Goal: Transaction & Acquisition: Purchase product/service

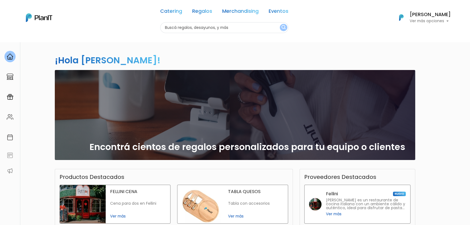
click at [279, 15] on link "Eventos" at bounding box center [279, 12] width 20 height 7
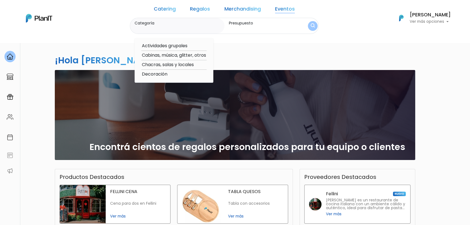
click at [177, 57] on option "Cabinas, música, glitter, otros" at bounding box center [173, 55] width 65 height 7
type input "Cabinas, música, glitter, otros"
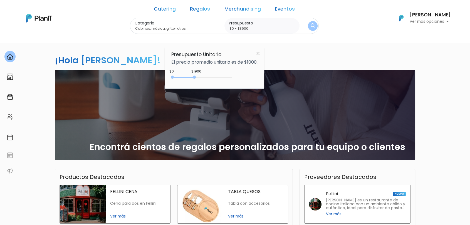
type input "$0 - $3950"
drag, startPoint x: 183, startPoint y: 77, endPoint x: 219, endPoint y: 80, distance: 36.5
click at [219, 80] on div "0 : 3950 0 3950" at bounding box center [203, 79] width 58 height 6
click at [296, 29] on div "Categoría Cabinas, música, glitter, otros Actividades grupales Cabinas, música,…" at bounding box center [224, 26] width 189 height 16
click at [307, 27] on button "submit" at bounding box center [312, 26] width 11 height 11
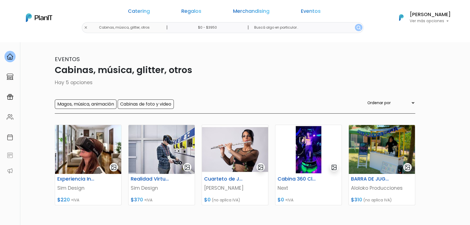
click at [223, 26] on input "$0 - $3950" at bounding box center [208, 27] width 85 height 11
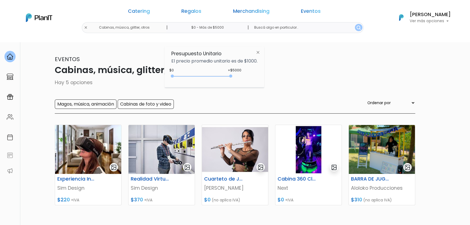
type input "$0 - Más de $5000"
drag, startPoint x: 219, startPoint y: 76, endPoint x: 239, endPoint y: 78, distance: 20.1
click at [239, 78] on div "+$5000 $0 0 : 5000 0 5000 0,5000" at bounding box center [214, 77] width 86 height 11
click at [357, 29] on img "submit" at bounding box center [359, 28] width 4 height 4
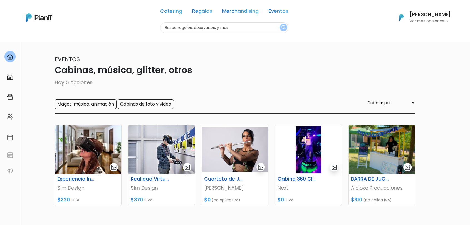
click at [133, 26] on div "Catering Regalos Merchandising Eventos Cabinas, música, glitter, otros | $0 - $…" at bounding box center [235, 17] width 445 height 31
click at [205, 28] on input "text" at bounding box center [224, 27] width 128 height 11
click at [285, 9] on link "Eventos" at bounding box center [279, 12] width 20 height 7
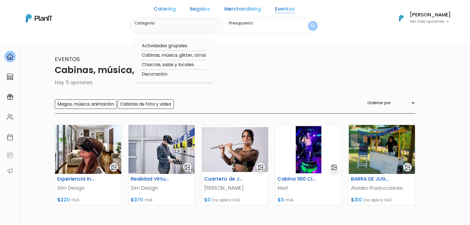
click at [178, 53] on option "Cabinas, música, glitter, otros" at bounding box center [173, 55] width 65 height 7
type input "Cabinas, música, glitter, otros"
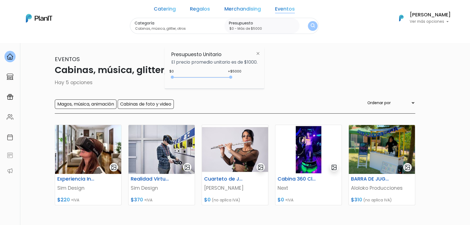
drag, startPoint x: 231, startPoint y: 79, endPoint x: 244, endPoint y: 77, distance: 13.1
click at [244, 77] on div "+$5000 $0 0 : 5000 0 5000 0,5000" at bounding box center [214, 78] width 86 height 11
type input "$0 - Más de $5000"
click at [265, 28] on input "$0 - Más de $5000" at bounding box center [263, 29] width 69 height 6
click at [311, 26] on img "submit" at bounding box center [313, 25] width 4 height 5
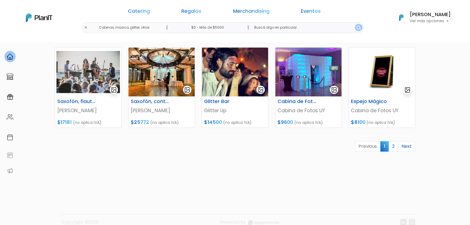
scroll to position [261, 0]
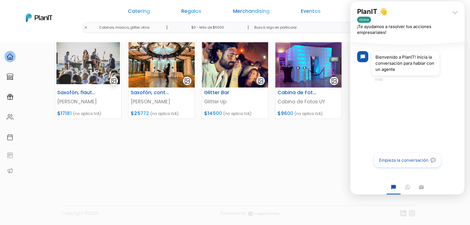
click at [456, 12] on icon "keyboard_arrow_down" at bounding box center [454, 12] width 11 height 11
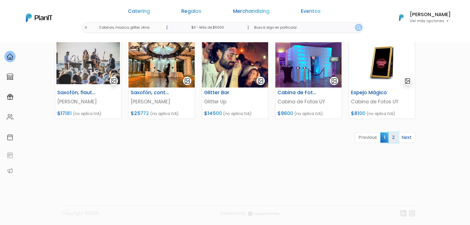
click at [393, 142] on link "2" at bounding box center [393, 137] width 10 height 11
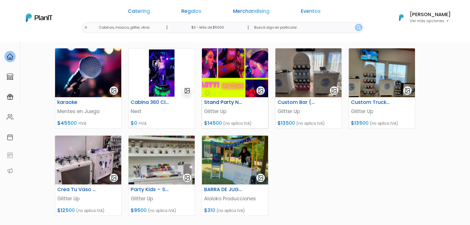
scroll to position [154, 0]
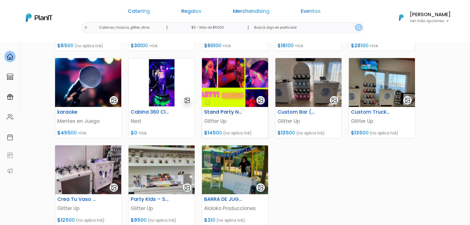
click at [226, 111] on h6 "Stand Party Neón" at bounding box center [224, 112] width 46 height 6
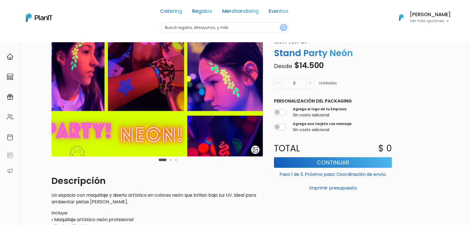
click at [171, 161] on div "Carousel Pagination" at bounding box center [167, 160] width 21 height 7
click at [171, 161] on button "Carousel Page 2" at bounding box center [170, 160] width 3 height 3
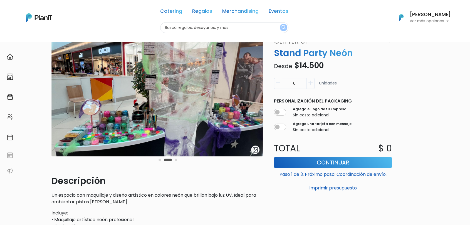
click at [175, 161] on button "Carousel Page 3" at bounding box center [176, 160] width 3 height 3
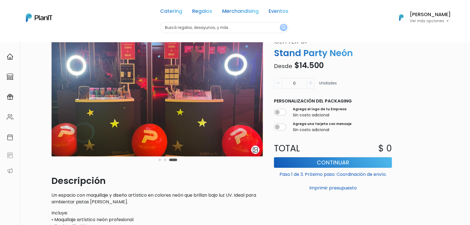
click at [165, 160] on button "Carousel Page 2" at bounding box center [165, 160] width 3 height 3
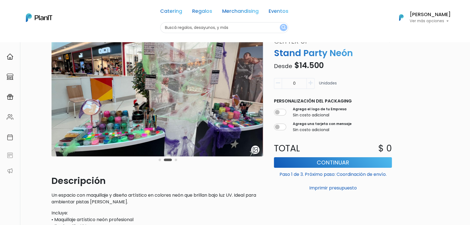
click at [159, 160] on button "Carousel Page 1" at bounding box center [160, 160] width 3 height 3
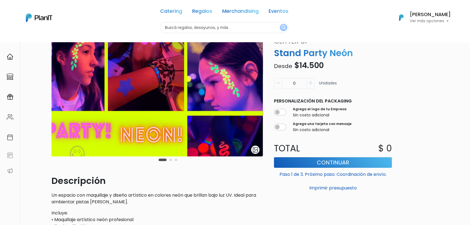
click at [171, 161] on div "Carousel Pagination" at bounding box center [167, 160] width 21 height 7
click at [171, 161] on button "Carousel Page 2" at bounding box center [170, 160] width 3 height 3
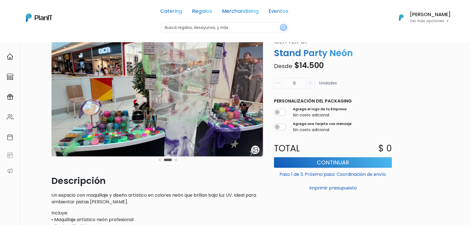
click at [175, 160] on button "Carousel Page 3" at bounding box center [176, 160] width 3 height 3
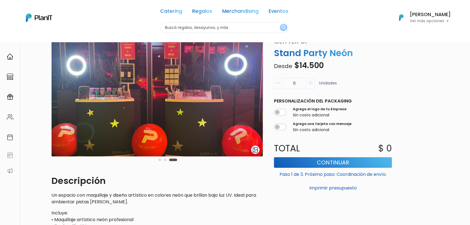
click at [165, 160] on button "Carousel Page 2" at bounding box center [165, 160] width 3 height 3
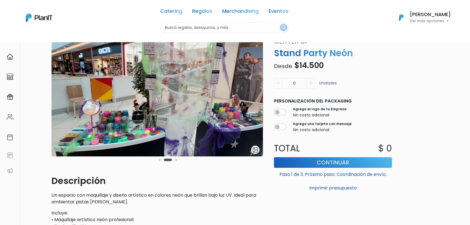
click at [159, 160] on button "Carousel Page 1" at bounding box center [160, 160] width 3 height 3
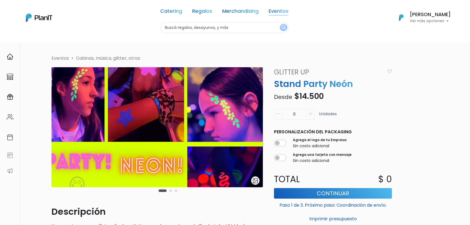
click at [287, 9] on link "Eventos" at bounding box center [279, 12] width 20 height 7
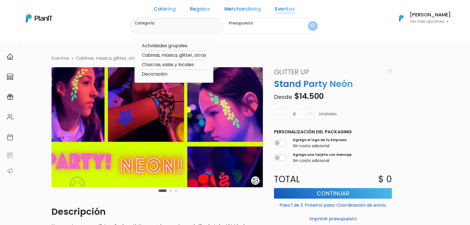
click at [186, 55] on option "Cabinas, música, glitter, otros" at bounding box center [173, 55] width 65 height 7
type input "Cabinas, música, glitter, otros"
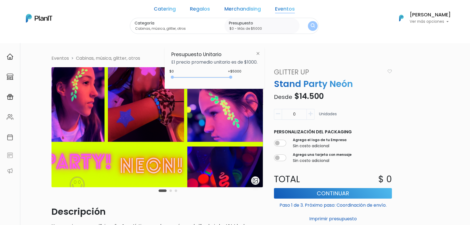
type input "$0 - Más de $5000"
drag, startPoint x: 187, startPoint y: 78, endPoint x: 248, endPoint y: 71, distance: 61.0
click at [242, 76] on div "+$5000 $0 0 : 5000 0 5000 0,5000" at bounding box center [214, 78] width 86 height 11
click at [310, 26] on img "submit" at bounding box center [313, 26] width 6 height 8
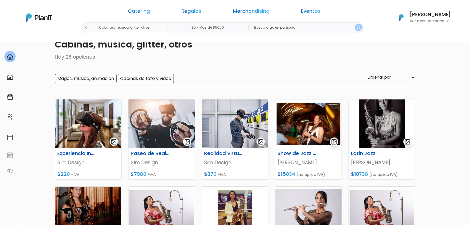
scroll to position [31, 0]
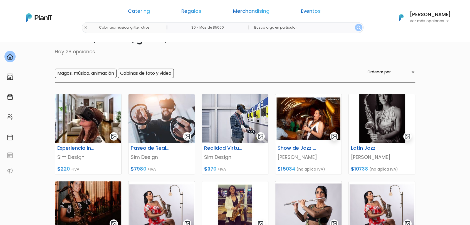
click at [279, 66] on div "Eventos Cabinas, música, glitter, otros Hay 28 opciones Magos, música, animació…" at bounding box center [235, 53] width 360 height 59
click at [301, 13] on link "Eventos" at bounding box center [311, 12] width 20 height 7
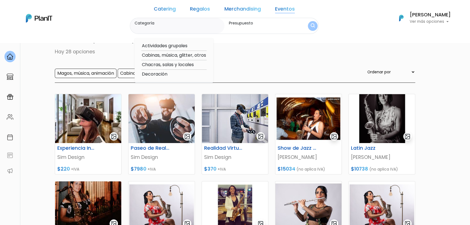
click at [246, 64] on div "Eventos Cabinas, música, glitter, otros Hay 28 opciones Magos, música, animació…" at bounding box center [235, 53] width 360 height 59
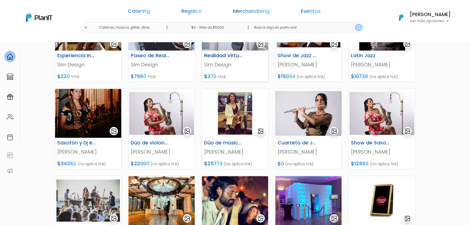
scroll to position [216, 0]
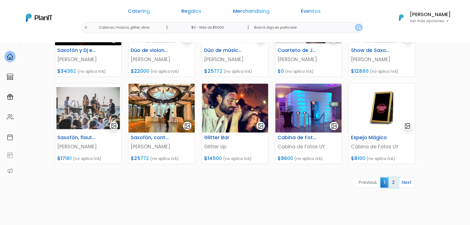
click at [390, 183] on link "2" at bounding box center [393, 182] width 10 height 11
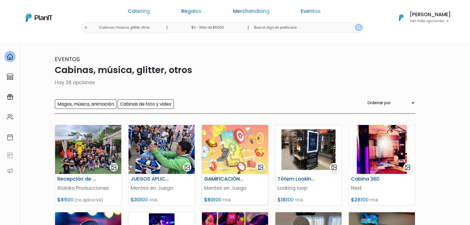
click at [227, 154] on img at bounding box center [235, 149] width 66 height 49
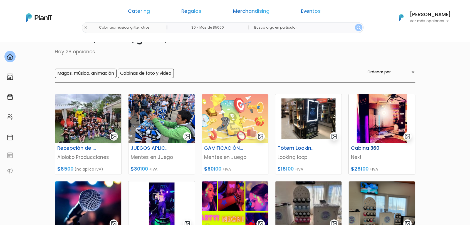
click at [377, 117] on img at bounding box center [382, 118] width 66 height 49
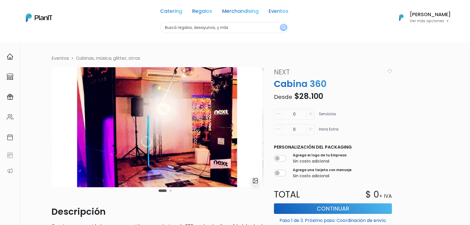
click at [170, 192] on button "Carousel Page 2" at bounding box center [170, 191] width 3 height 3
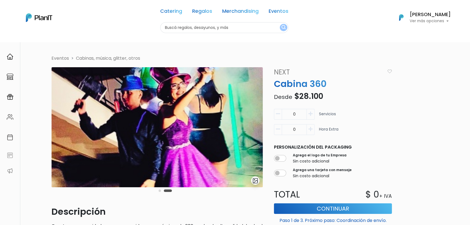
click at [160, 192] on button "Carousel Page 1" at bounding box center [160, 191] width 3 height 3
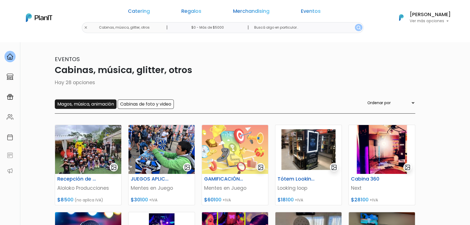
click at [107, 105] on input "Magos, música, animación" at bounding box center [86, 104] width 62 height 9
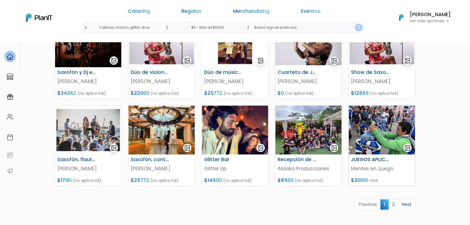
scroll to position [199, 0]
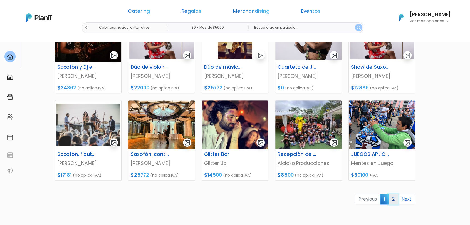
click at [394, 199] on link "2" at bounding box center [393, 199] width 10 height 11
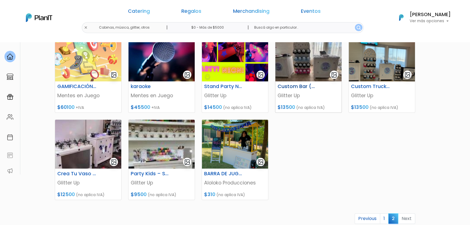
scroll to position [154, 0]
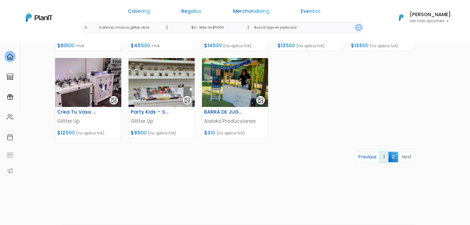
click at [383, 159] on link "1" at bounding box center [384, 157] width 9 height 11
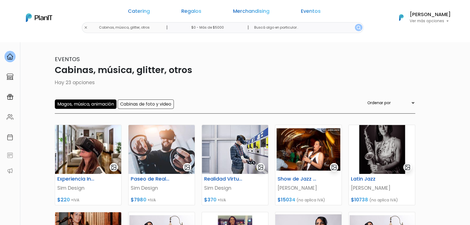
click at [317, 86] on p "Hay 23 opciones" at bounding box center [235, 82] width 360 height 7
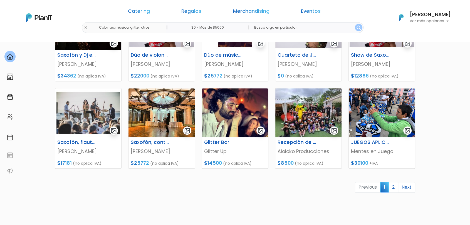
scroll to position [216, 0]
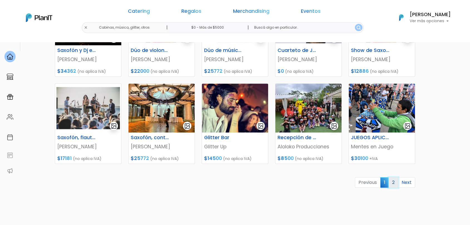
click at [393, 182] on link "2" at bounding box center [393, 182] width 10 height 11
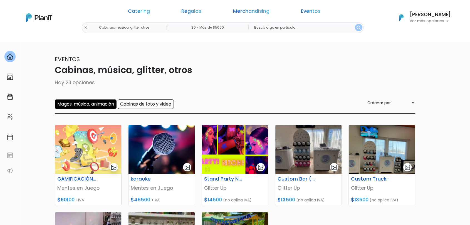
click at [263, 55] on p "Eventos" at bounding box center [235, 59] width 360 height 8
click at [301, 11] on link "Eventos" at bounding box center [311, 12] width 20 height 7
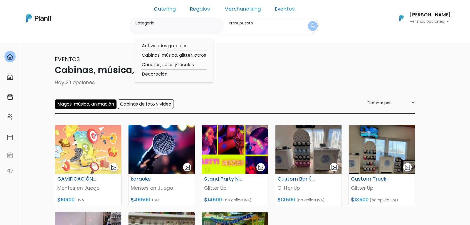
click at [191, 55] on option "Cabinas, música, glitter, otros" at bounding box center [173, 55] width 65 height 7
type input "$0 - $1000"
type input "Cabinas, música, glitter, otros"
type input "$0 - $1000"
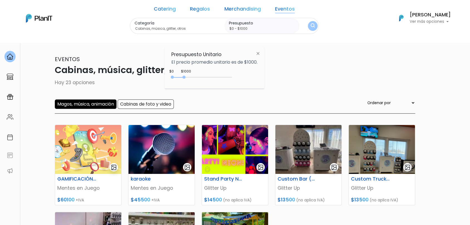
click at [181, 30] on input "Cabinas, música, glitter, otros" at bounding box center [178, 29] width 87 height 6
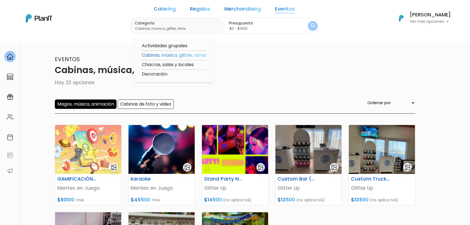
click at [181, 30] on input "Cabinas, música, glitter, otros" at bounding box center [178, 29] width 87 height 6
type input "CARRITO DE HELADOS"
click button "submit" at bounding box center [313, 26] width 10 height 10
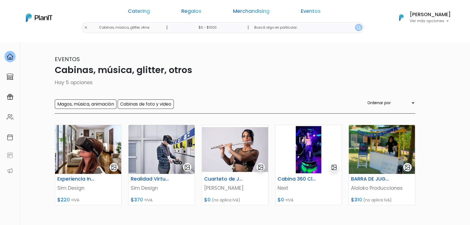
click at [286, 16] on div "Catering Regalos Merchandising Eventos" at bounding box center [224, 12] width 214 height 20
click at [301, 11] on link "Eventos" at bounding box center [311, 12] width 20 height 7
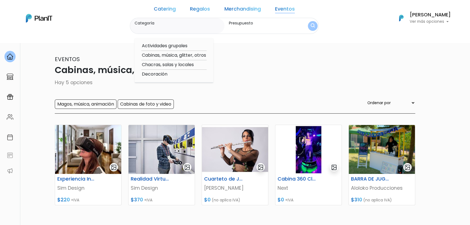
click at [173, 28] on input "Categoría" at bounding box center [178, 29] width 87 height 6
click at [260, 62] on p "Eventos" at bounding box center [235, 59] width 360 height 8
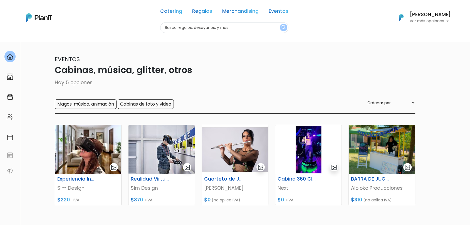
click at [132, 27] on div "Catering Regalos Merchandising Eventos Cabinas, música, glitter, otros | $0 - $…" at bounding box center [235, 17] width 445 height 31
click at [191, 29] on input "text" at bounding box center [224, 27] width 128 height 11
type input "HEALDOS"
click at [280, 24] on button "submit" at bounding box center [284, 27] width 8 height 7
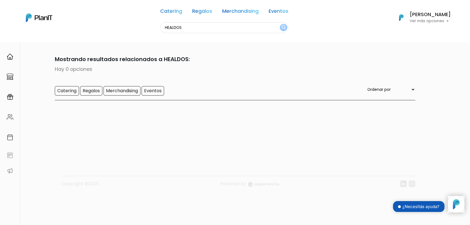
click at [186, 26] on input "HEALDOS" at bounding box center [224, 27] width 128 height 11
type input "HEALDO"
click at [280, 24] on button "submit" at bounding box center [284, 27] width 8 height 7
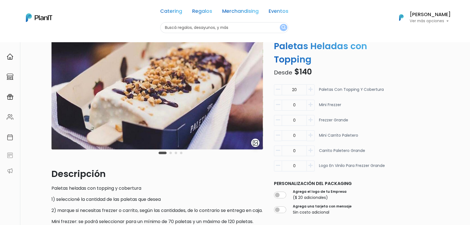
scroll to position [31, 0]
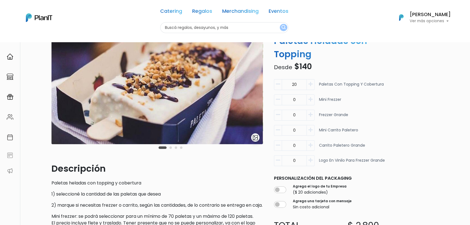
click at [310, 86] on icon "button" at bounding box center [310, 84] width 4 height 5
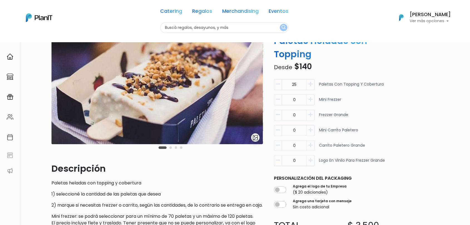
click at [310, 86] on icon "button" at bounding box center [310, 84] width 4 height 5
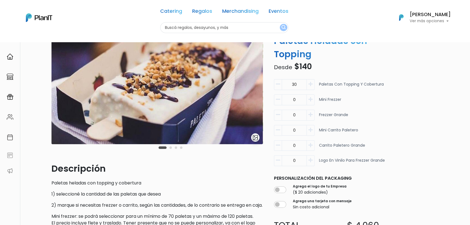
click at [310, 86] on icon "button" at bounding box center [310, 84] width 4 height 5
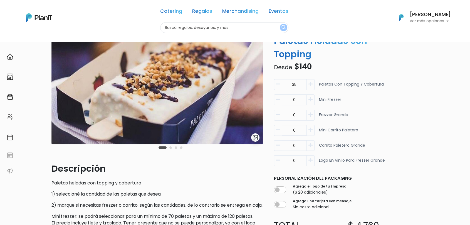
click at [310, 86] on icon "button" at bounding box center [310, 84] width 4 height 5
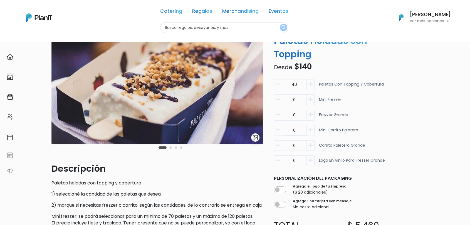
click at [310, 86] on icon "button" at bounding box center [310, 84] width 4 height 5
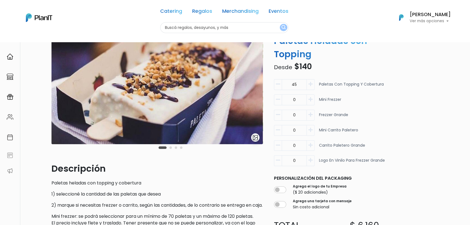
click at [310, 86] on icon "button" at bounding box center [310, 84] width 4 height 5
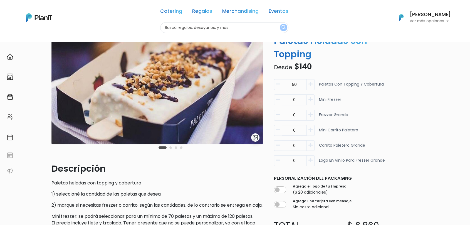
click at [310, 86] on icon "button" at bounding box center [310, 84] width 4 height 5
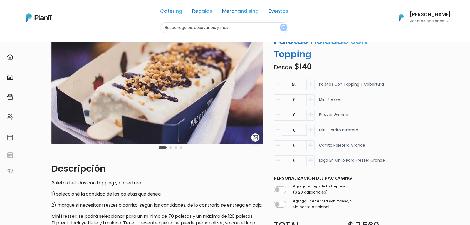
click at [310, 86] on icon "button" at bounding box center [310, 84] width 4 height 5
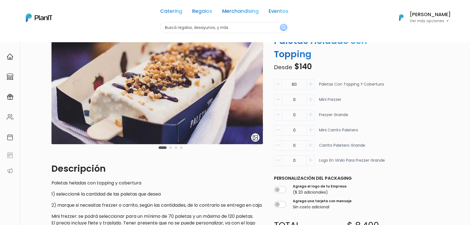
click at [310, 86] on icon "button" at bounding box center [310, 84] width 4 height 5
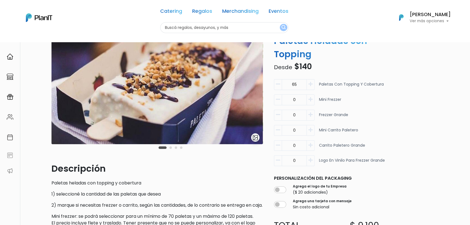
click at [310, 86] on icon "button" at bounding box center [310, 84] width 4 height 5
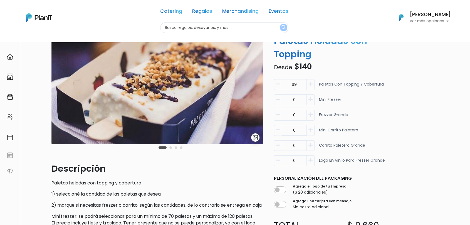
type input "70"
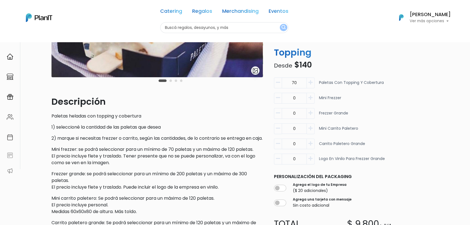
scroll to position [93, 0]
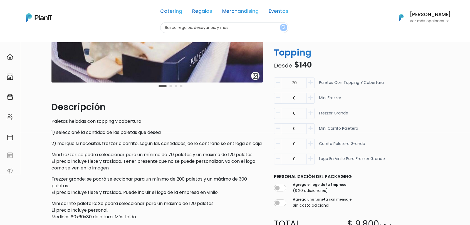
click at [311, 130] on icon "button" at bounding box center [310, 128] width 4 height 5
type input "1"
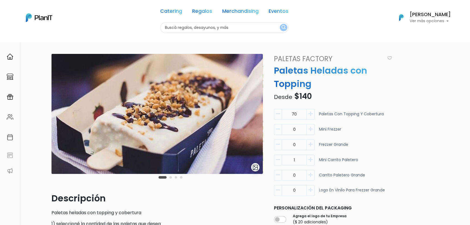
scroll to position [0, 0]
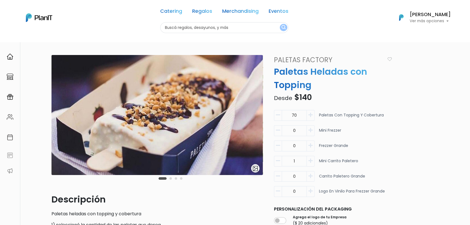
click at [171, 179] on button "Carousel Page 2" at bounding box center [170, 178] width 3 height 3
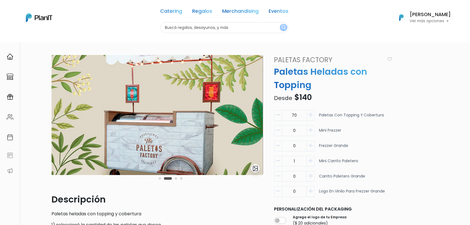
click at [176, 180] on div "Carousel Pagination" at bounding box center [170, 178] width 27 height 7
click at [177, 179] on button "Carousel Page 3" at bounding box center [176, 178] width 3 height 3
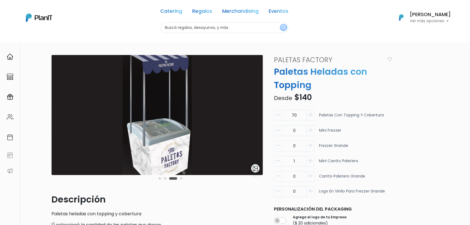
click at [182, 179] on button "Carousel Page 4" at bounding box center [181, 178] width 3 height 3
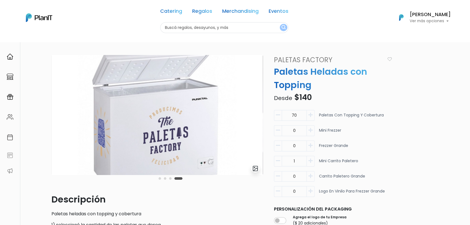
click at [174, 179] on div "Carousel Pagination" at bounding box center [170, 178] width 27 height 7
click at [168, 179] on div "Carousel Pagination" at bounding box center [170, 178] width 27 height 7
click at [170, 179] on button "Carousel Page 3" at bounding box center [170, 178] width 3 height 3
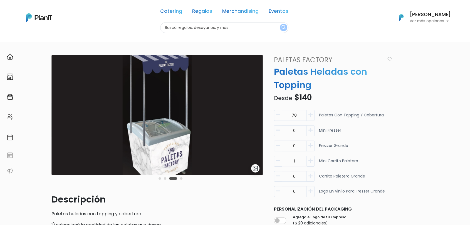
click at [102, 39] on nav "Catering Regalos Merchandising Eventos Catering Regalos Merchandising Eventos C…" at bounding box center [235, 21] width 470 height 42
click at [180, 179] on div "Carousel Pagination" at bounding box center [170, 178] width 27 height 7
click at [182, 179] on button "Carousel Page 4" at bounding box center [181, 178] width 3 height 3
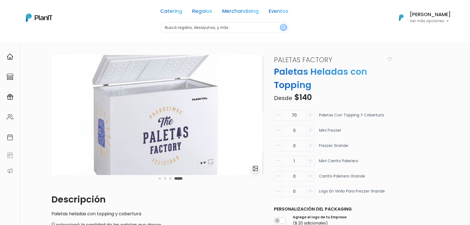
click at [170, 179] on button "Carousel Page 3" at bounding box center [170, 178] width 3 height 3
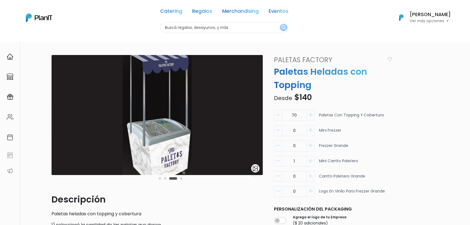
click at [165, 179] on button "Carousel Page 2" at bounding box center [165, 178] width 3 height 3
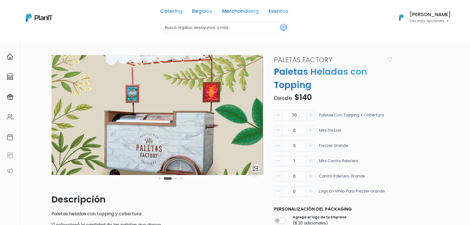
click at [175, 179] on button "Carousel Page 3" at bounding box center [176, 178] width 3 height 3
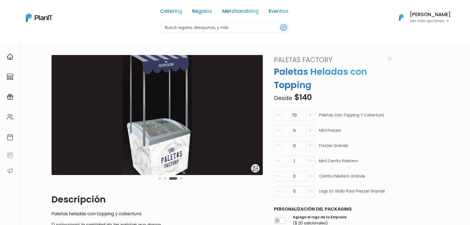
click at [170, 179] on button "Carousel Page 3 (Current Slide)" at bounding box center [173, 178] width 8 height 3
click at [180, 180] on button "Carousel Page 4" at bounding box center [181, 178] width 3 height 3
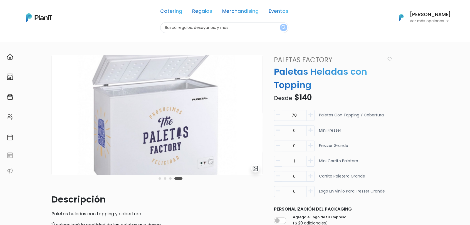
click at [170, 179] on button "Carousel Page 3" at bounding box center [170, 178] width 3 height 3
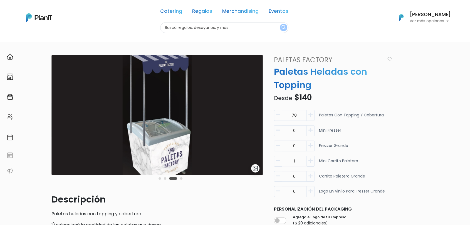
click at [165, 179] on button "Carousel Page 2" at bounding box center [165, 178] width 3 height 3
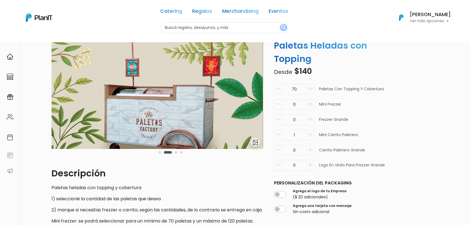
scroll to position [31, 0]
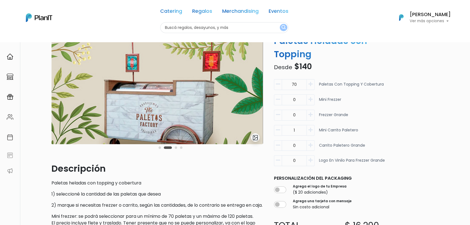
click at [176, 147] on button "Carousel Page 3" at bounding box center [176, 148] width 3 height 3
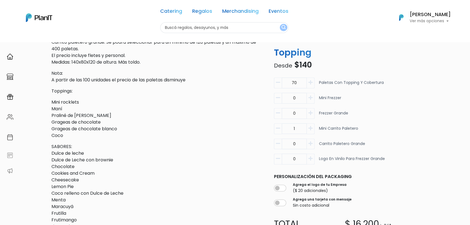
scroll to position [340, 0]
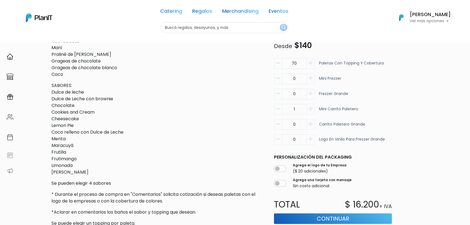
click at [277, 112] on icon "button" at bounding box center [278, 109] width 4 height 5
type input "0"
drag, startPoint x: 316, startPoint y: 86, endPoint x: 313, endPoint y: 88, distance: 3.0
click at [316, 86] on div "0 Mini frezzer" at bounding box center [333, 80] width 118 height 15
click at [313, 84] on button "button" at bounding box center [311, 78] width 8 height 11
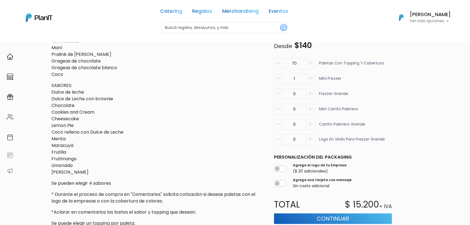
click at [285, 69] on input "1" at bounding box center [294, 63] width 25 height 11
click at [281, 84] on button "button" at bounding box center [278, 78] width 8 height 11
type input "0"
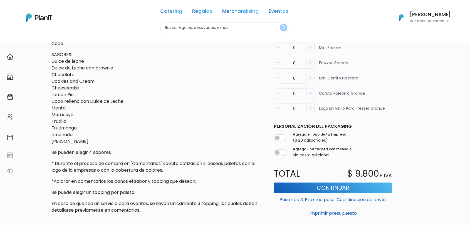
click at [311, 111] on icon "button" at bounding box center [310, 108] width 4 height 5
click at [277, 111] on icon "button" at bounding box center [278, 108] width 4 height 5
type input "0"
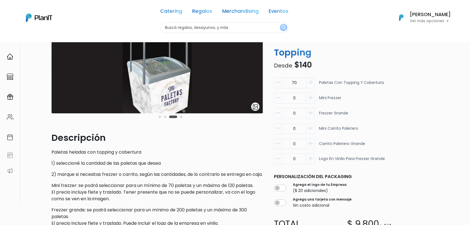
scroll to position [0, 0]
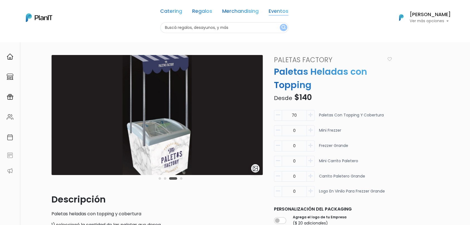
click at [276, 12] on link "Eventos" at bounding box center [279, 12] width 20 height 7
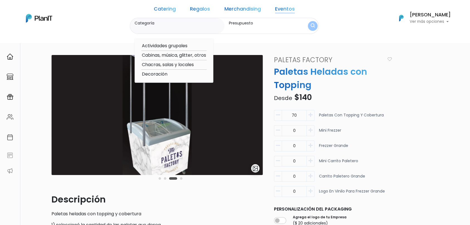
click at [173, 23] on label "Categoría" at bounding box center [178, 23] width 87 height 6
click at [173, 26] on input "Categoría" at bounding box center [178, 29] width 87 height 6
